Goal: Entertainment & Leisure: Browse casually

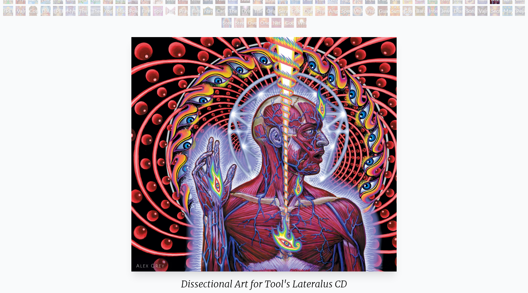
scroll to position [62, 0]
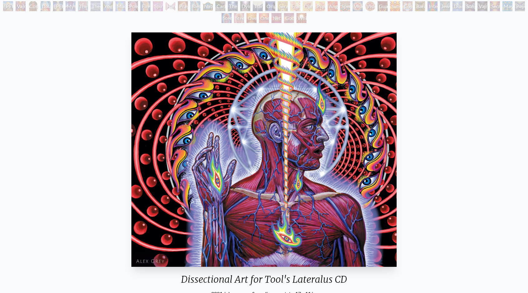
click at [278, 148] on img "82 / 133" at bounding box center [263, 149] width 265 height 235
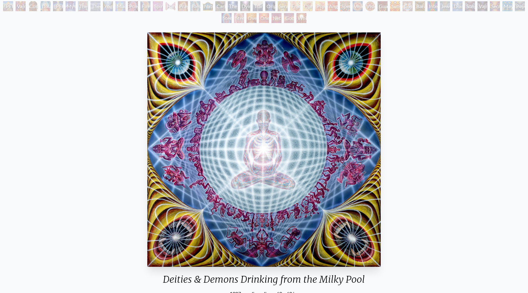
click at [21, 146] on div "Deities & Demons Drinking from the Milky Pool 1987, acrylic on linen, 60 x 60 i…" at bounding box center [264, 186] width 518 height 312
click at [9, 150] on div "Deities & Demons Drinking from the Milky Pool 1987, acrylic on linen, 60 x 60 i…" at bounding box center [264, 186] width 518 height 312
click at [3, 155] on div "Deities & Demons Drinking from the Milky Pool 1987, acrylic on linen, 60 x 60 i…" at bounding box center [264, 186] width 528 height 322
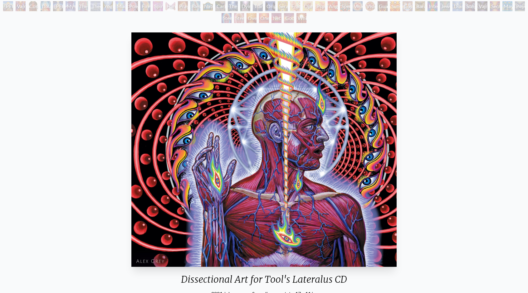
click at [440, 100] on div "Dissectional Art for Tool's Lateralus CD 2001, ink on paper & acrylic on acetat…" at bounding box center [264, 186] width 518 height 312
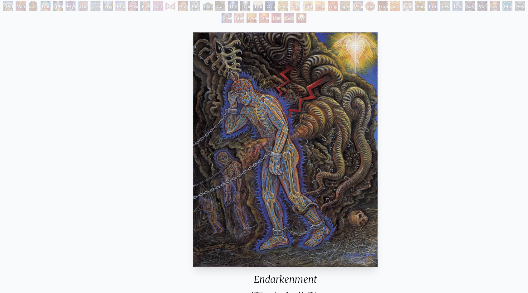
click at [252, 276] on div "Endarkenment" at bounding box center [285, 282] width 190 height 16
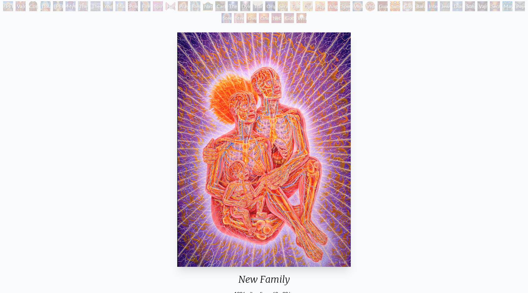
click at [423, 106] on div "New Family 1986, oil on linen, 60 x 90 in. Visit the CoSM Shop" at bounding box center [264, 186] width 518 height 312
